Goal: Task Accomplishment & Management: Manage account settings

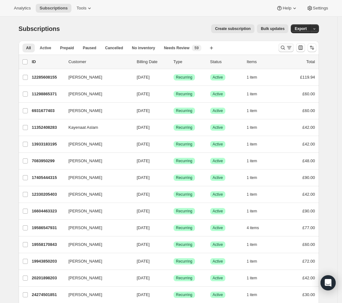
click at [289, 47] on icon "Search and filter results" at bounding box center [289, 48] width 6 height 6
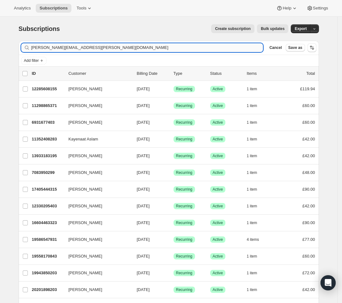
type input "[PERSON_NAME][EMAIL_ADDRESS][PERSON_NAME][DOMAIN_NAME]"
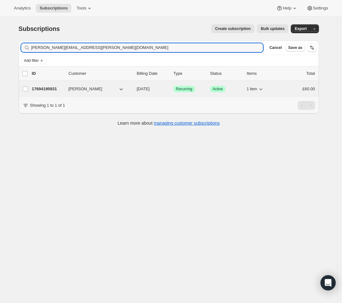
click at [134, 88] on div "17694195931 [PERSON_NAME] [DATE] Success Recurring Success Active 1 item £60.00" at bounding box center [173, 89] width 283 height 9
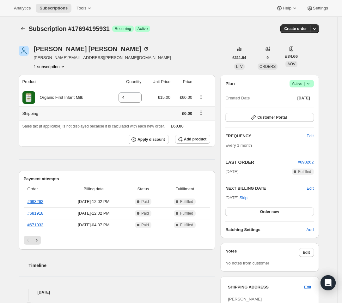
click at [202, 116] on div at bounding box center [203, 113] width 15 height 9
click at [192, 139] on span "Add product" at bounding box center [195, 139] width 22 height 5
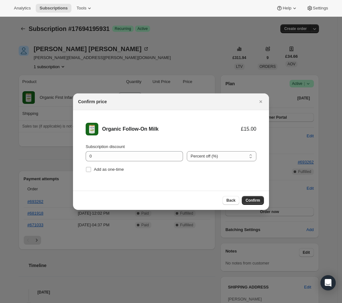
click at [254, 200] on span "Confirm" at bounding box center [252, 200] width 15 height 5
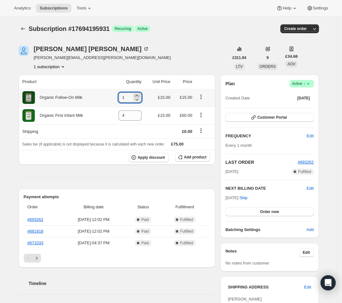
click at [139, 95] on icon at bounding box center [137, 95] width 6 height 6
click at [138, 102] on icon at bounding box center [137, 99] width 6 height 6
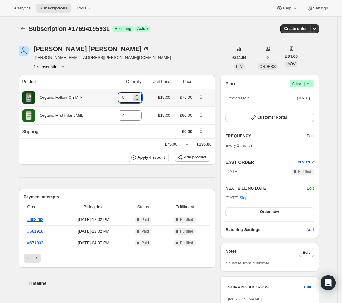
type input "4"
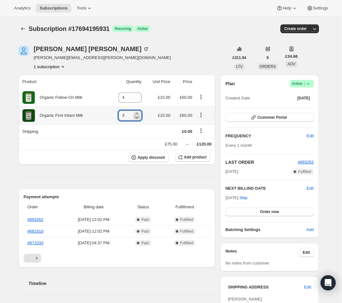
click at [140, 117] on icon at bounding box center [137, 117] width 6 height 6
type input "0"
click at [140, 117] on icon at bounding box center [137, 117] width 6 height 6
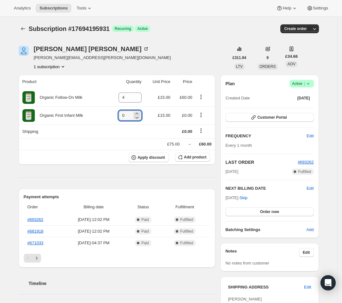
click at [219, 23] on div "Subscription #17694195931. This page is ready Subscription #17694195931 Success…" at bounding box center [169, 29] width 300 height 24
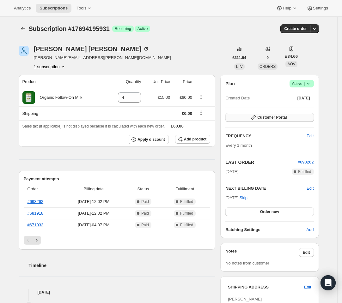
click at [263, 118] on span "Customer Portal" at bounding box center [271, 117] width 29 height 5
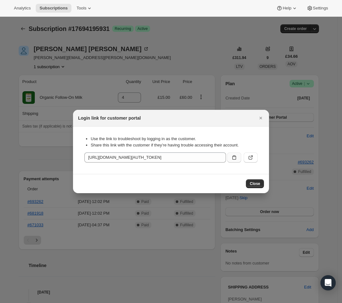
click at [231, 158] on icon ":rh0:" at bounding box center [234, 157] width 6 height 6
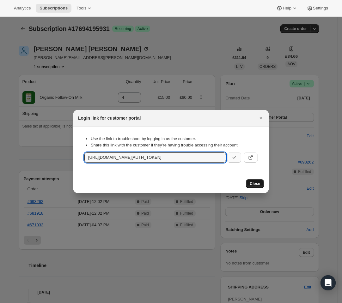
click at [249, 181] on button "Close" at bounding box center [255, 183] width 18 height 9
